Goal: Communication & Community: Connect with others

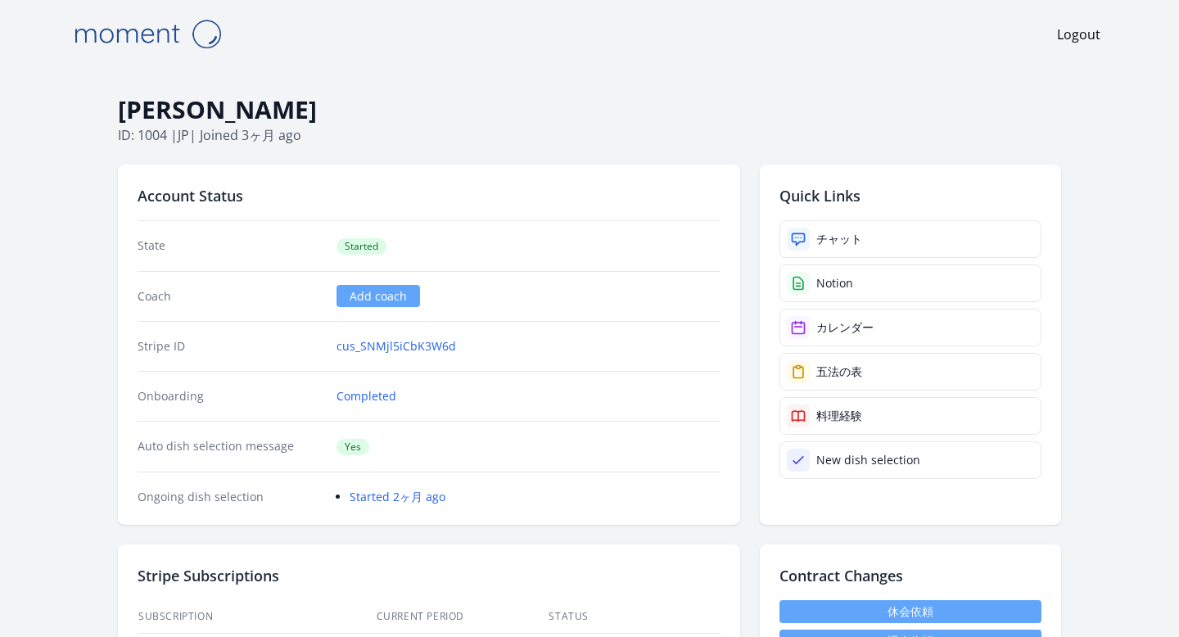
select select "****"
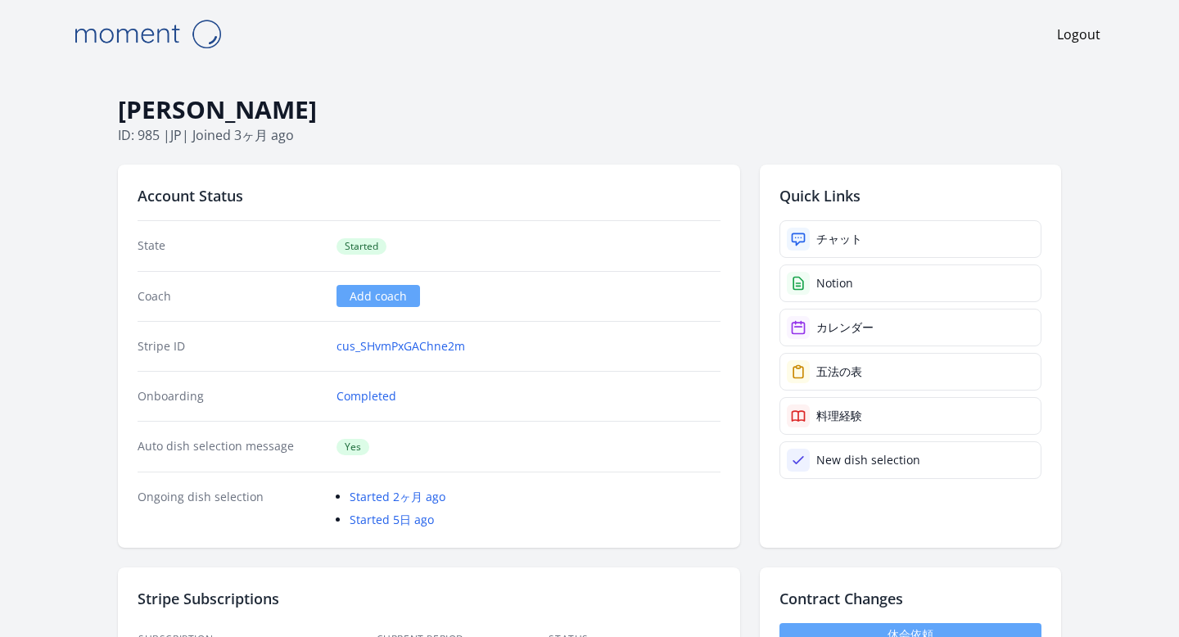
select select "****"
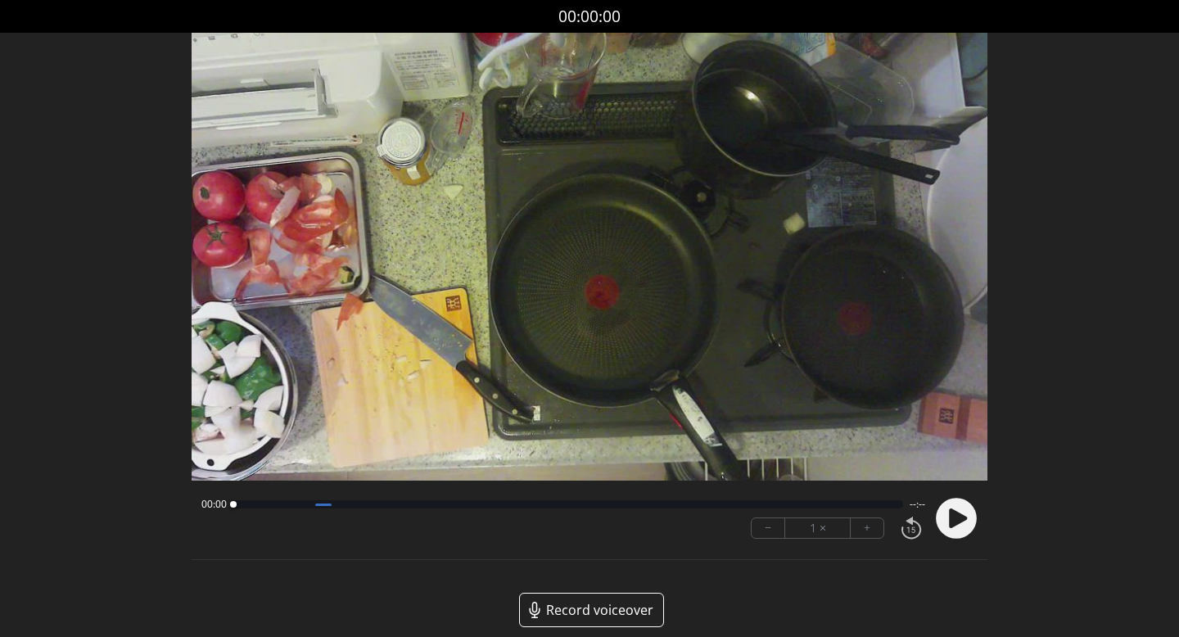
click at [962, 516] on icon at bounding box center [958, 519] width 18 height 20
click at [962, 518] on icon at bounding box center [961, 517] width 4 height 17
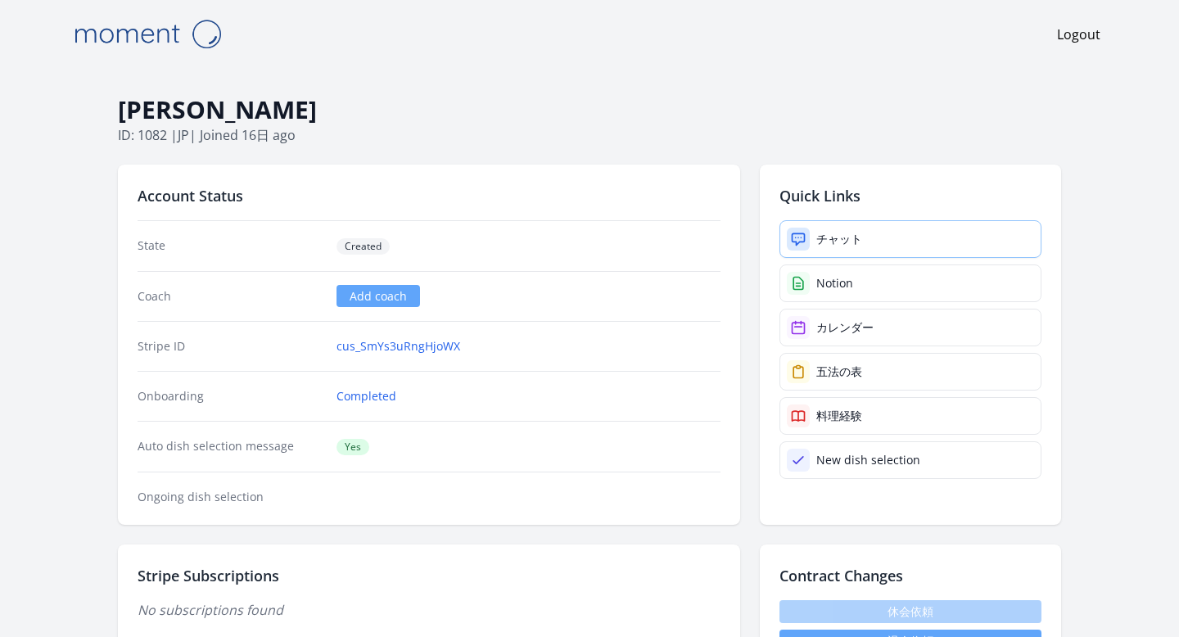
click at [812, 228] on link "チャット" at bounding box center [911, 239] width 262 height 38
click at [788, 239] on div at bounding box center [798, 239] width 23 height 23
click at [814, 244] on link "チャット" at bounding box center [911, 239] width 262 height 38
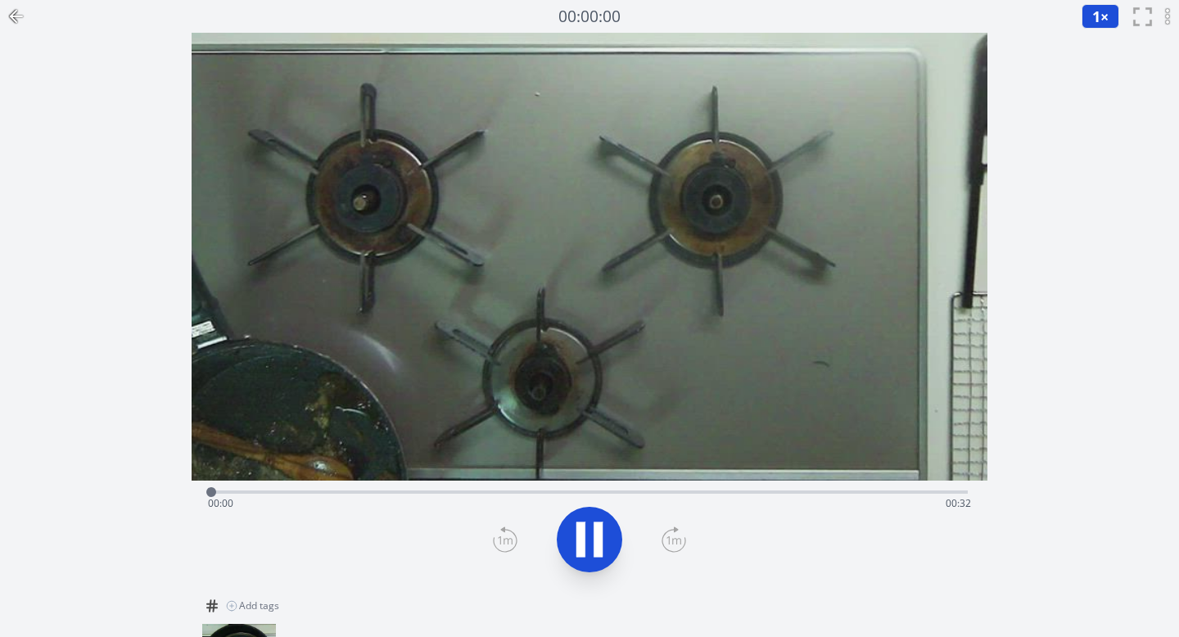
click at [494, 487] on div "Time elapsed: 00:00 Time remaining: 00:32" at bounding box center [589, 491] width 757 height 20
click at [593, 490] on div "Time elapsed: 00:11 Time remaining: 00:21" at bounding box center [589, 491] width 757 height 20
click at [740, 486] on div "Time elapsed: 00:17 Time remaining: 00:15" at bounding box center [589, 491] width 757 height 20
click at [815, 497] on div "Time elapsed: 00:23 Time remaining: 00:09" at bounding box center [590, 504] width 764 height 26
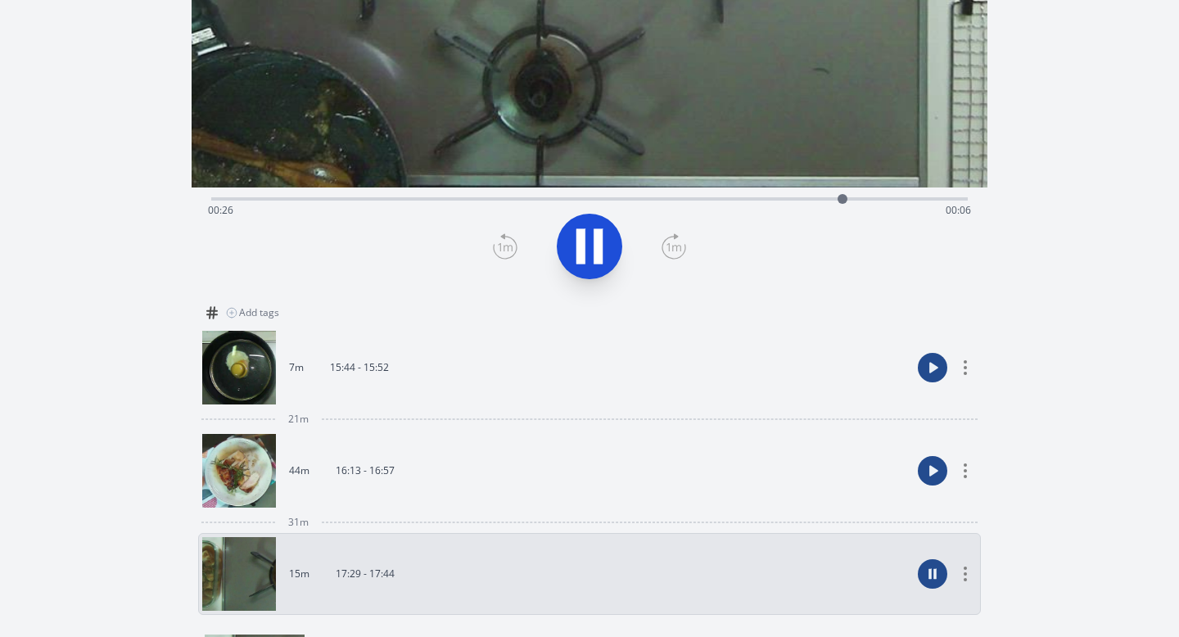
scroll to position [335, 0]
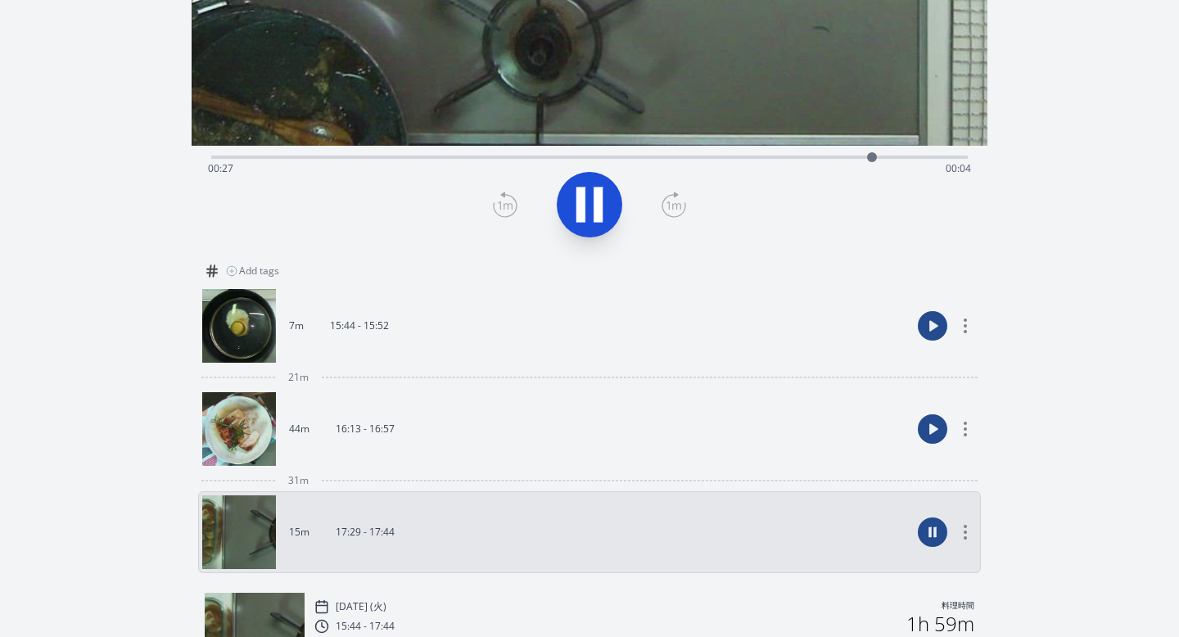
click at [587, 215] on icon at bounding box center [590, 205] width 46 height 46
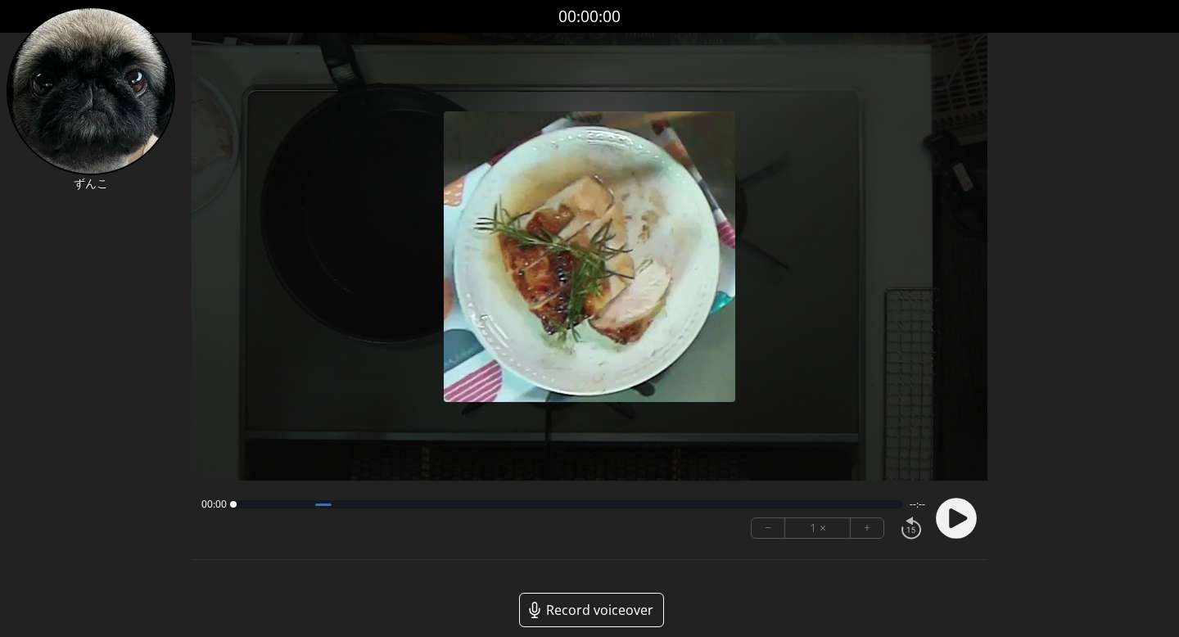
click at [961, 527] on circle at bounding box center [956, 518] width 41 height 41
click at [258, 508] on div at bounding box center [563, 504] width 661 height 8
click at [401, 506] on div at bounding box center [563, 504] width 661 height 8
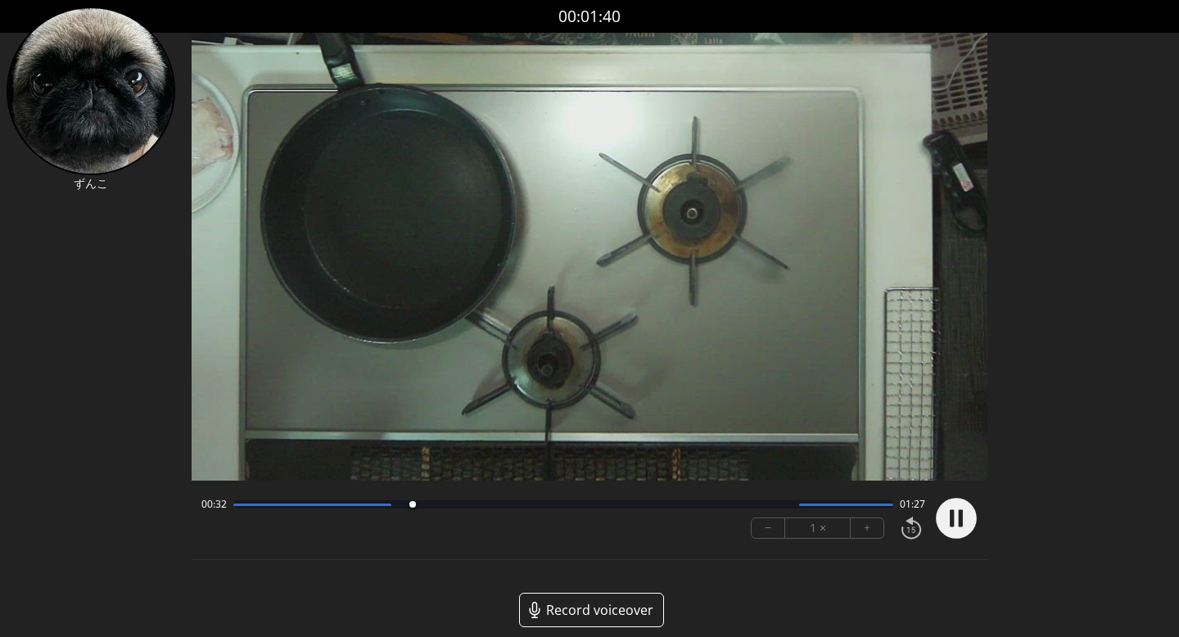
click at [460, 508] on div at bounding box center [563, 504] width 661 height 8
click at [952, 511] on icon at bounding box center [952, 517] width 4 height 17
